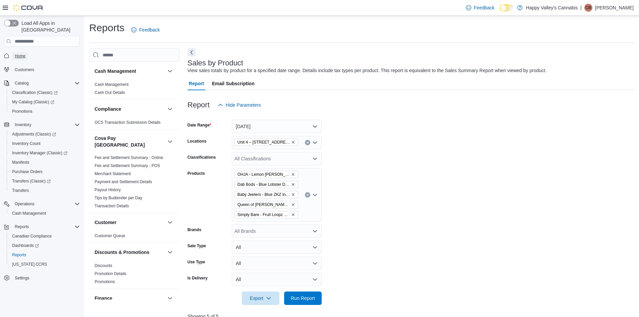
click at [21, 53] on span "Home" at bounding box center [20, 55] width 11 height 5
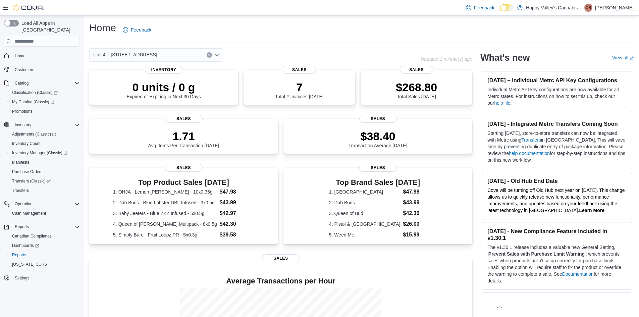
click at [218, 54] on icon "Open list of options" at bounding box center [217, 55] width 4 height 2
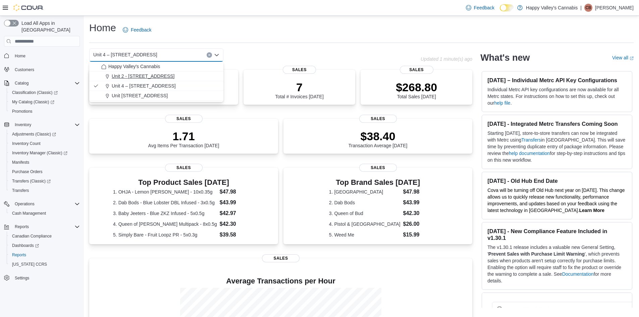
click at [135, 73] on span "Unit 2 - [STREET_ADDRESS]" at bounding box center [143, 76] width 63 height 7
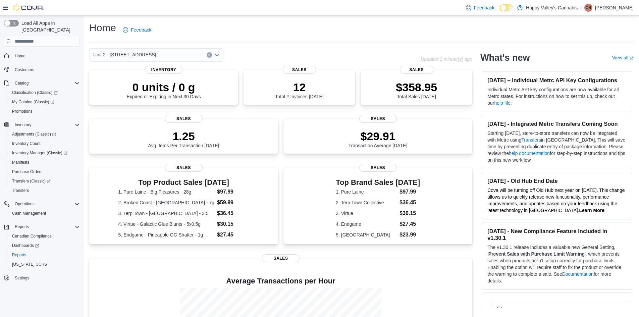
click at [217, 55] on icon "Open list of options" at bounding box center [216, 54] width 5 height 5
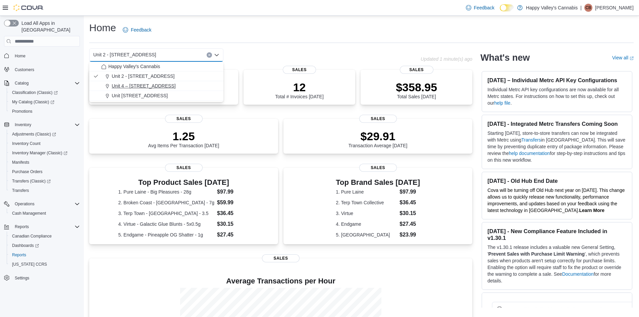
click at [145, 85] on span "Unit 4 – [STREET_ADDRESS]" at bounding box center [144, 86] width 64 height 7
